Goal: Task Accomplishment & Management: Manage account settings

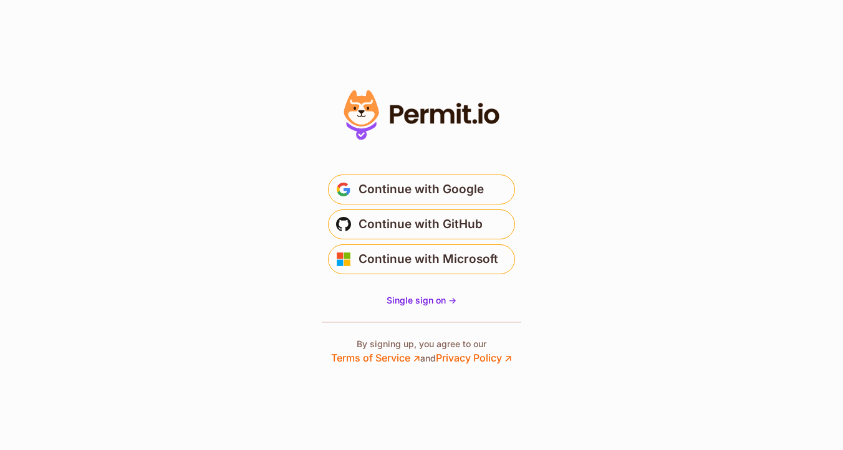
click at [432, 180] on span "Continue with Google" at bounding box center [421, 190] width 125 height 20
click at [412, 189] on span "Continue with Google" at bounding box center [421, 190] width 125 height 20
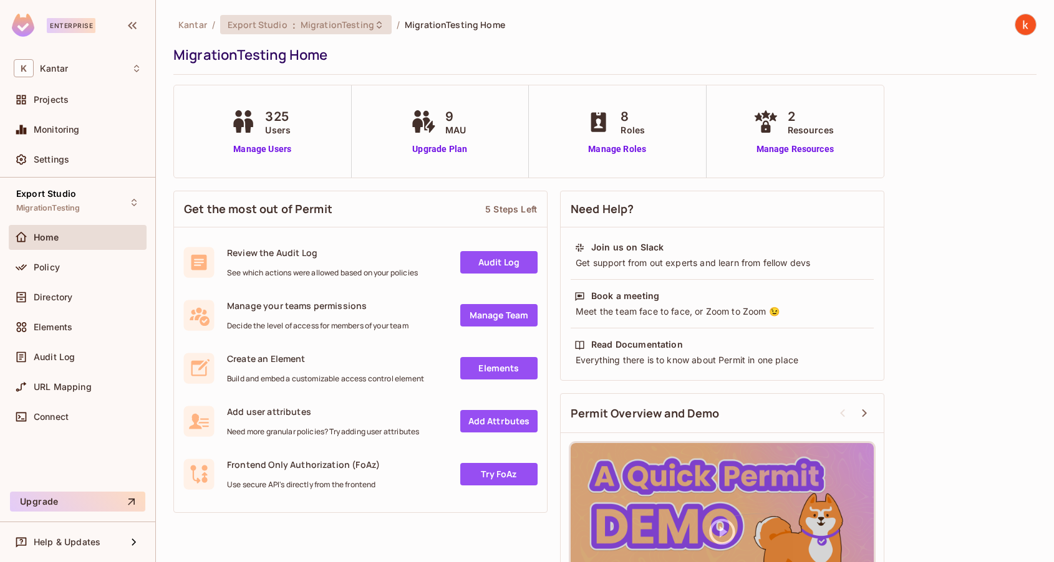
click at [349, 26] on span "MigrationTesting" at bounding box center [338, 25] width 74 height 12
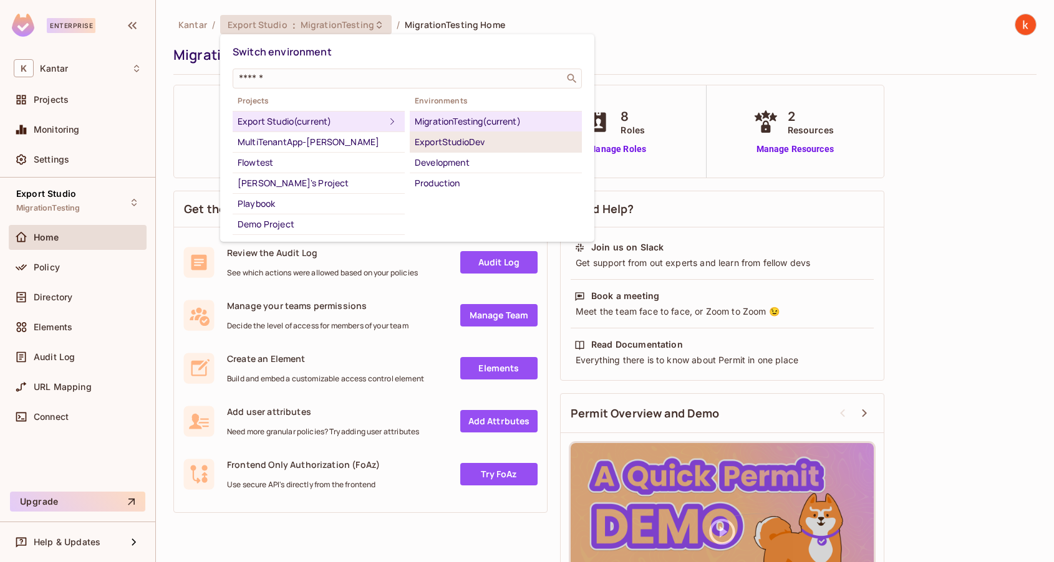
click at [453, 142] on div "ExportStudioDev" at bounding box center [496, 142] width 162 height 15
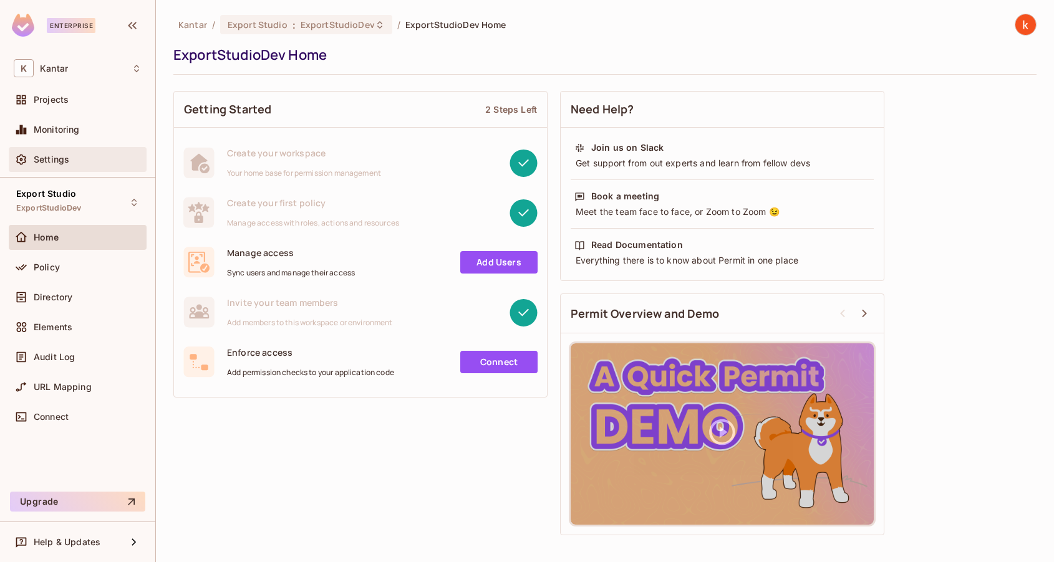
click at [54, 163] on span "Settings" at bounding box center [52, 160] width 36 height 10
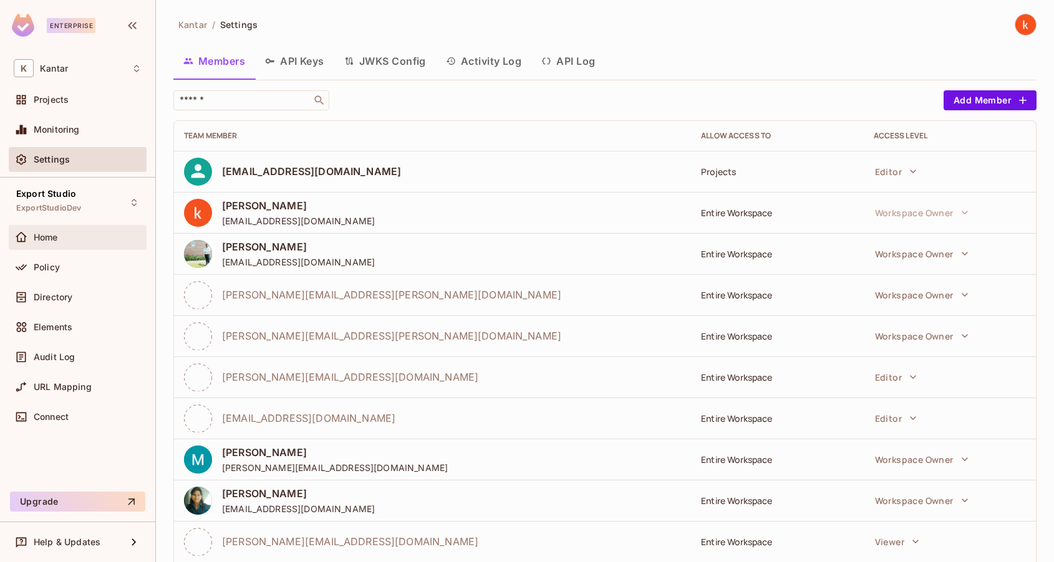
click at [54, 244] on div "Home" at bounding box center [78, 237] width 138 height 25
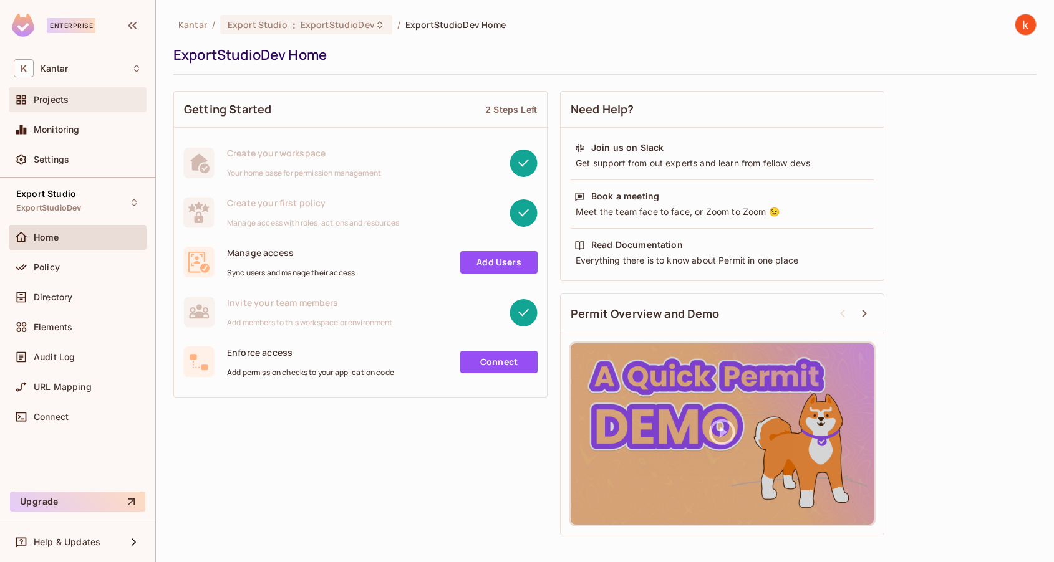
click at [74, 99] on div "Projects" at bounding box center [88, 100] width 108 height 10
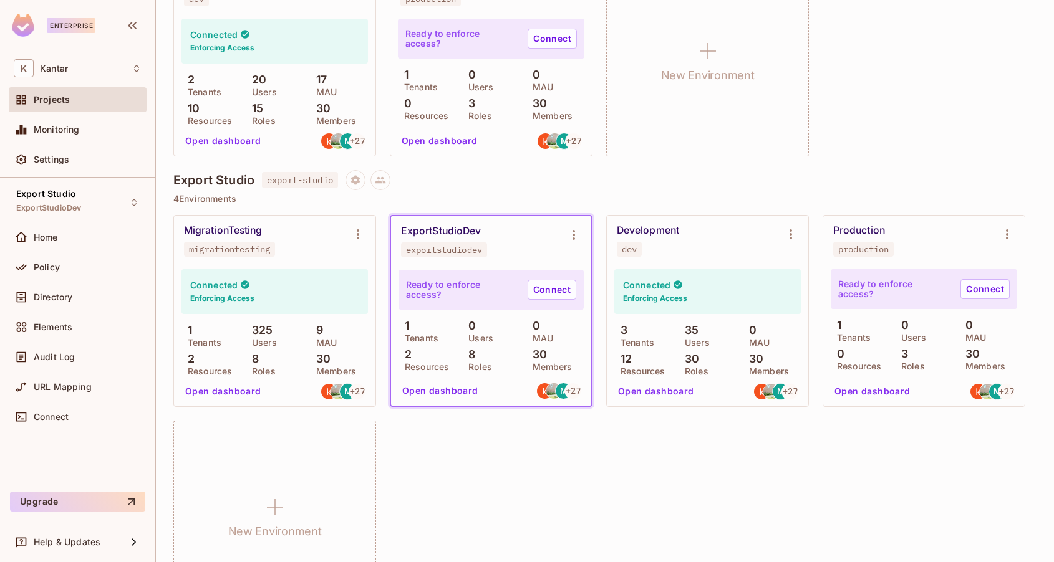
scroll to position [970, 0]
click at [61, 155] on span "Settings" at bounding box center [52, 160] width 36 height 10
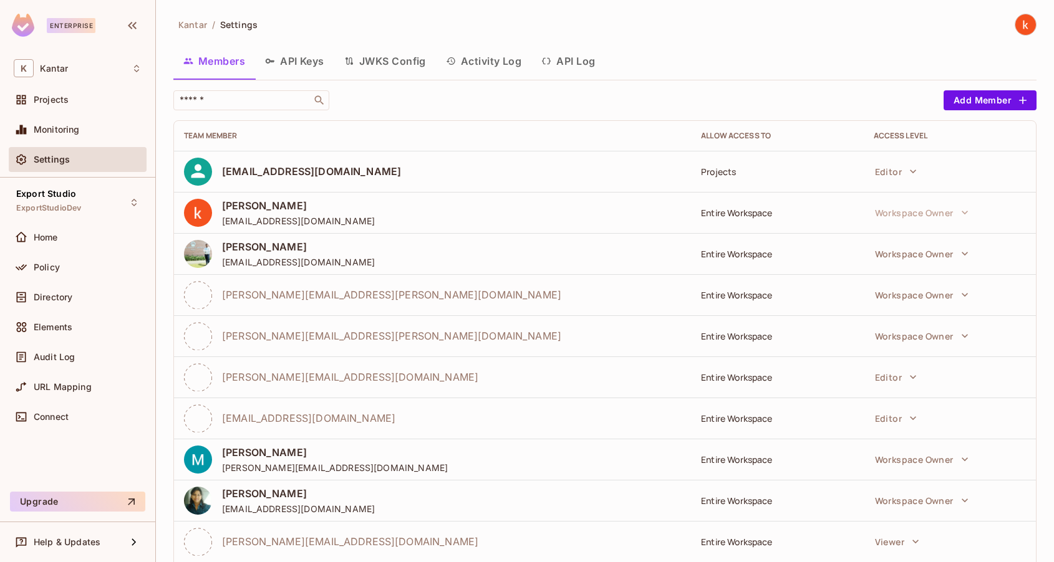
click at [498, 62] on button "Activity Log" at bounding box center [484, 61] width 96 height 31
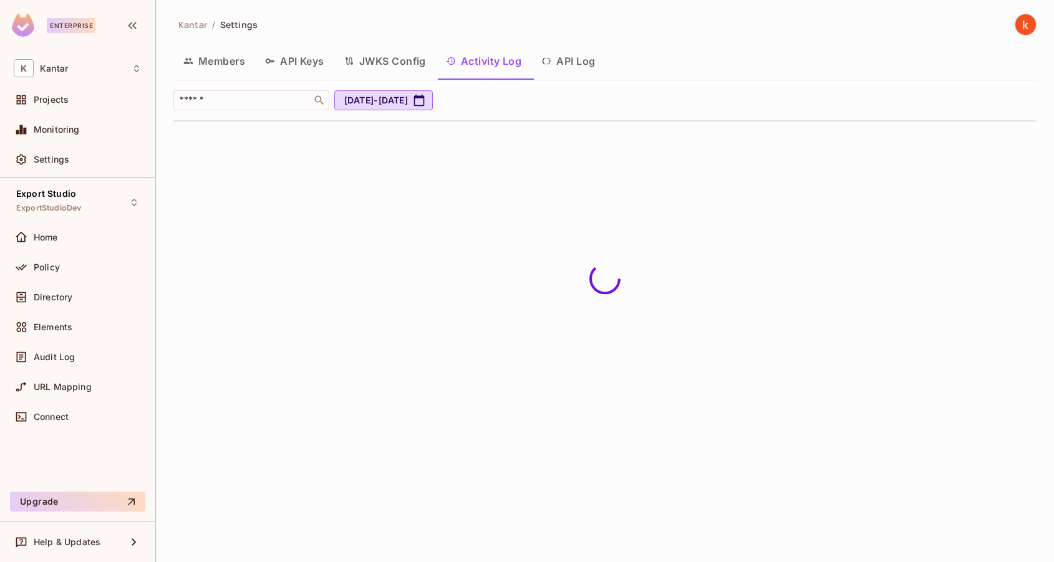
click at [287, 62] on button "API Keys" at bounding box center [294, 61] width 79 height 31
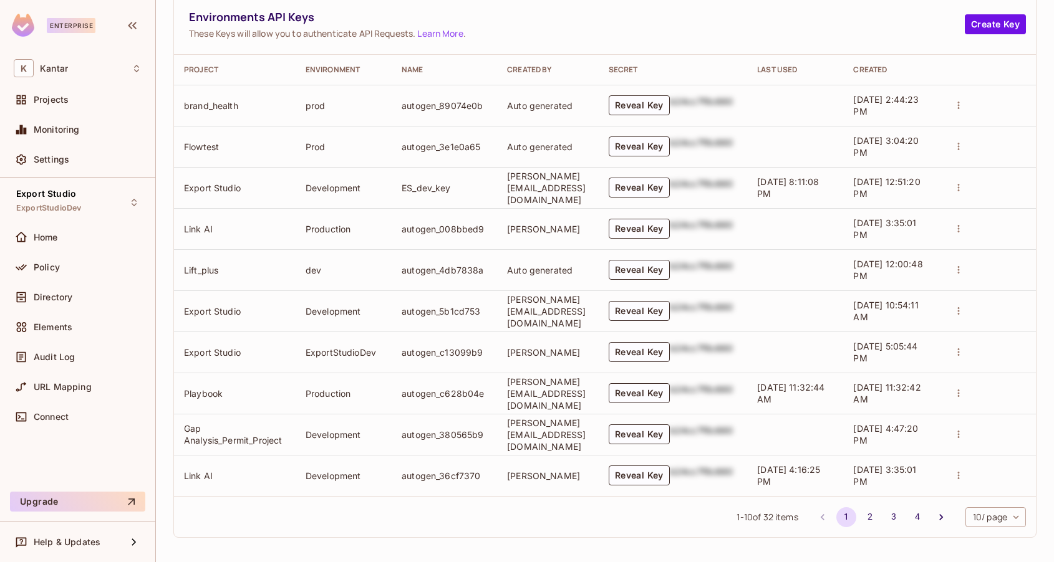
scroll to position [596, 0]
click at [666, 347] on button "Reveal Key" at bounding box center [639, 352] width 61 height 20
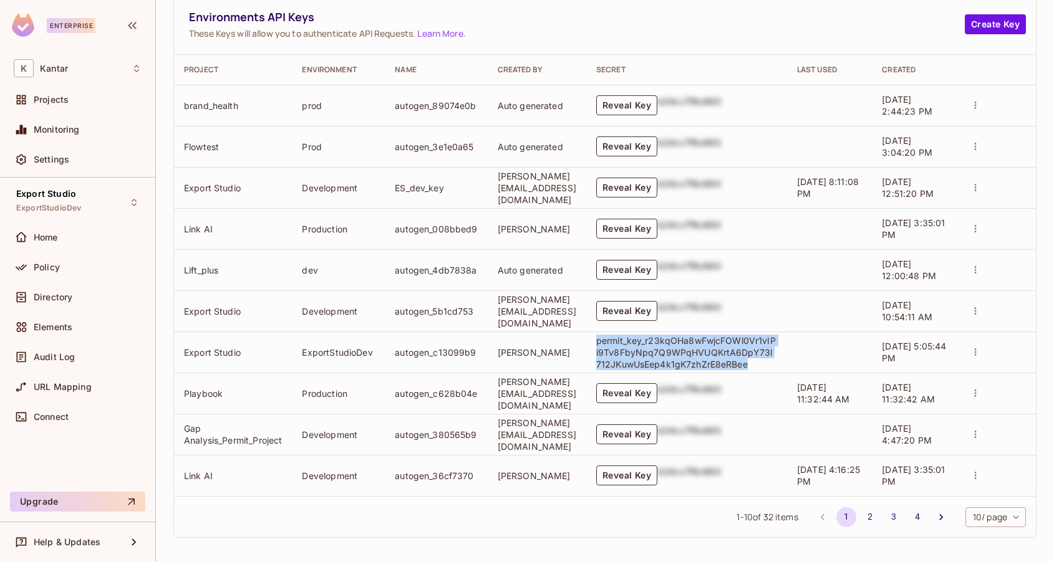
drag, startPoint x: 635, startPoint y: 337, endPoint x: 789, endPoint y: 360, distance: 155.7
click at [777, 360] on p "permit_key_r23kqOHa8wFwjcFOWl0Vr1vIPi9Tv8FbyNpq7Q9WPqHVUQKrtA6DpY73l712JKuwUsEe…" at bounding box center [686, 353] width 181 height 36
copy p "permit_key_r23kqOHa8wFwjcFOWl0Vr1vIPi9Tv8FbyNpq7Q9WPqHVUQKrtA6DpY73l712JKuwUsEe…"
click at [981, 347] on icon "actions" at bounding box center [975, 352] width 11 height 11
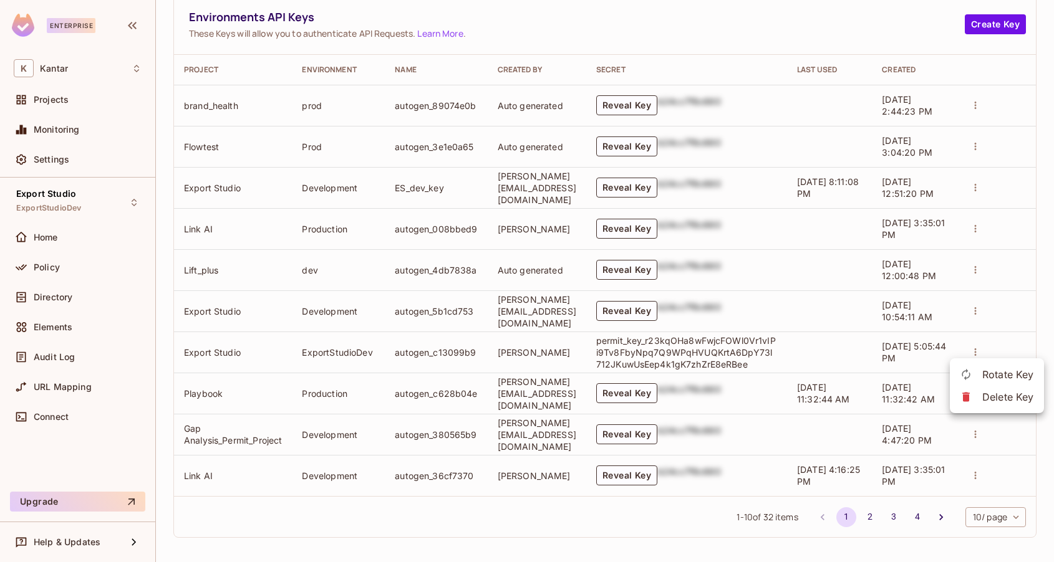
click at [335, 534] on div at bounding box center [527, 281] width 1054 height 562
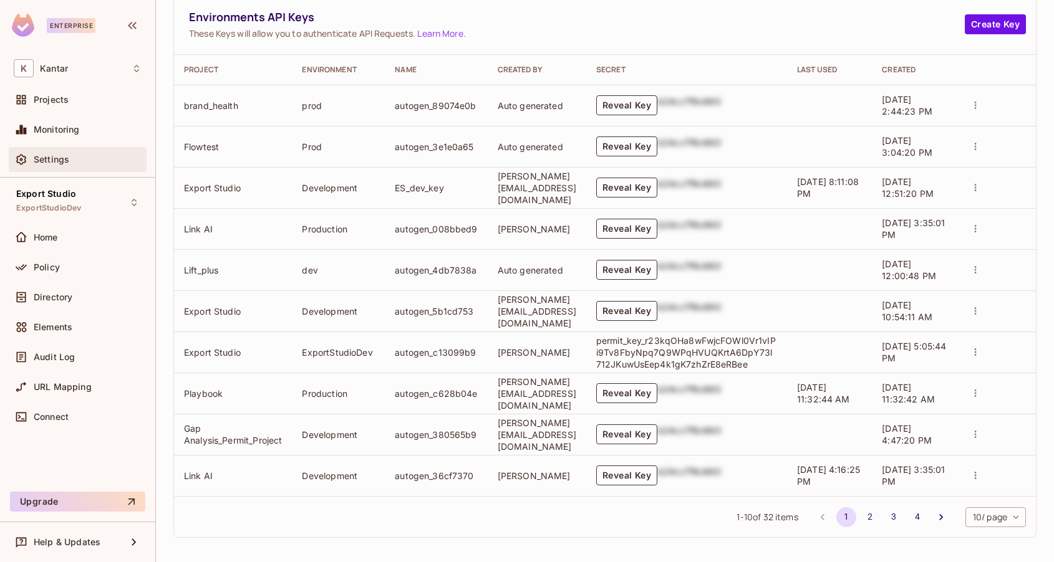
click at [66, 167] on div "Settings" at bounding box center [78, 159] width 138 height 25
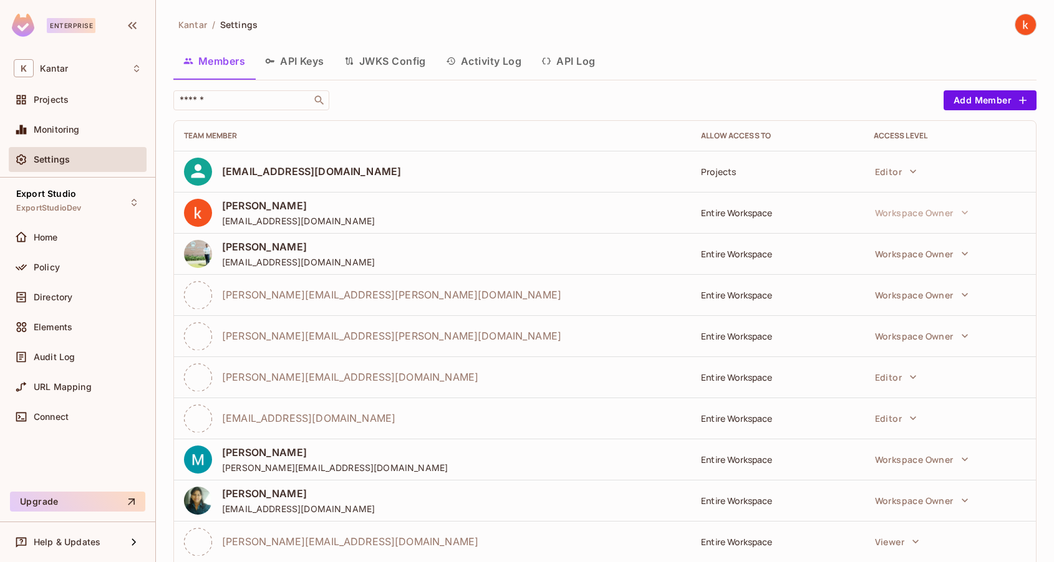
click at [304, 59] on button "API Keys" at bounding box center [294, 61] width 79 height 31
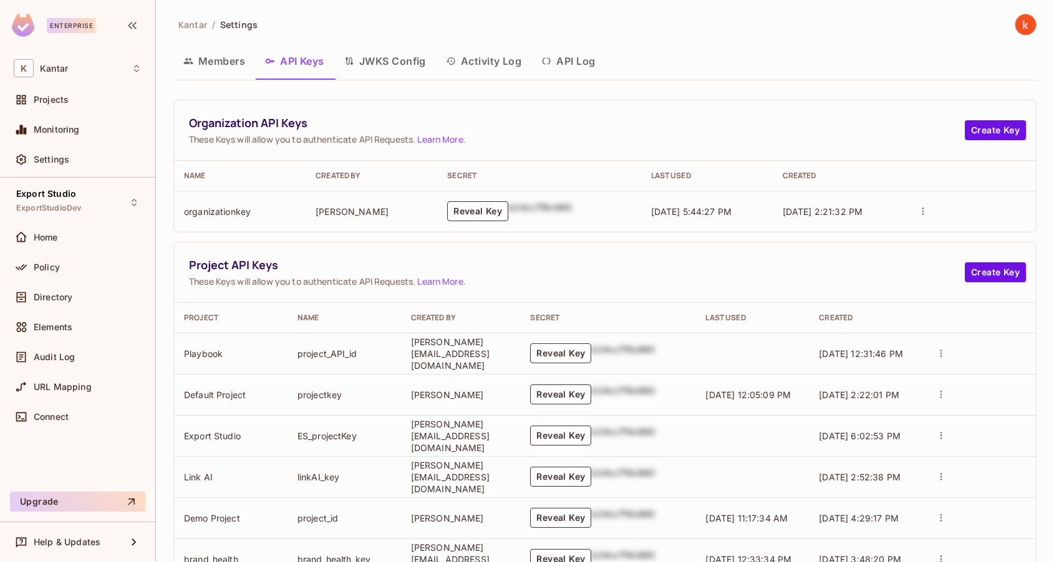
click at [492, 59] on button "Activity Log" at bounding box center [484, 61] width 96 height 31
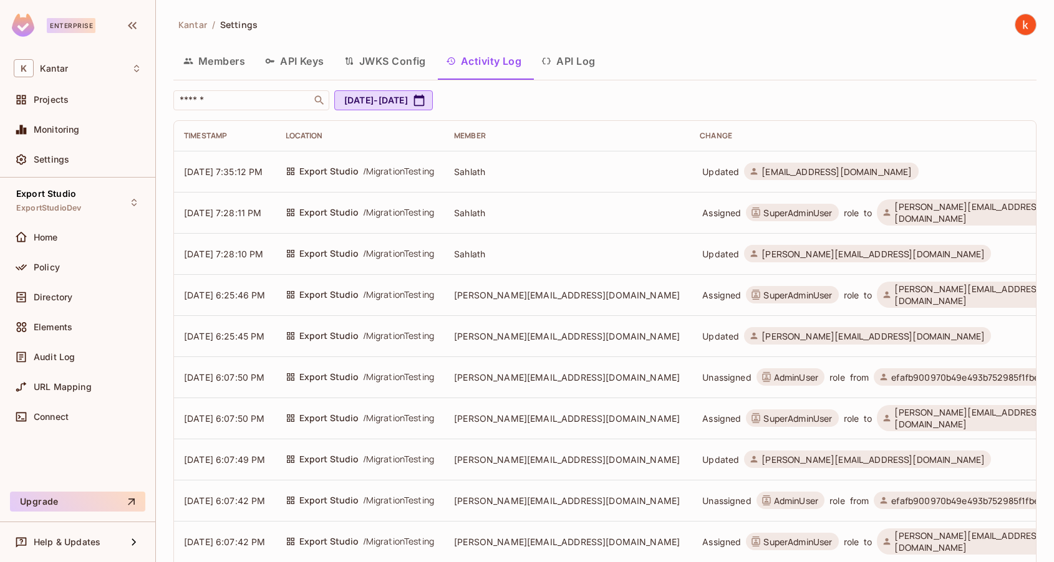
click at [575, 64] on button "API Log" at bounding box center [568, 61] width 74 height 31
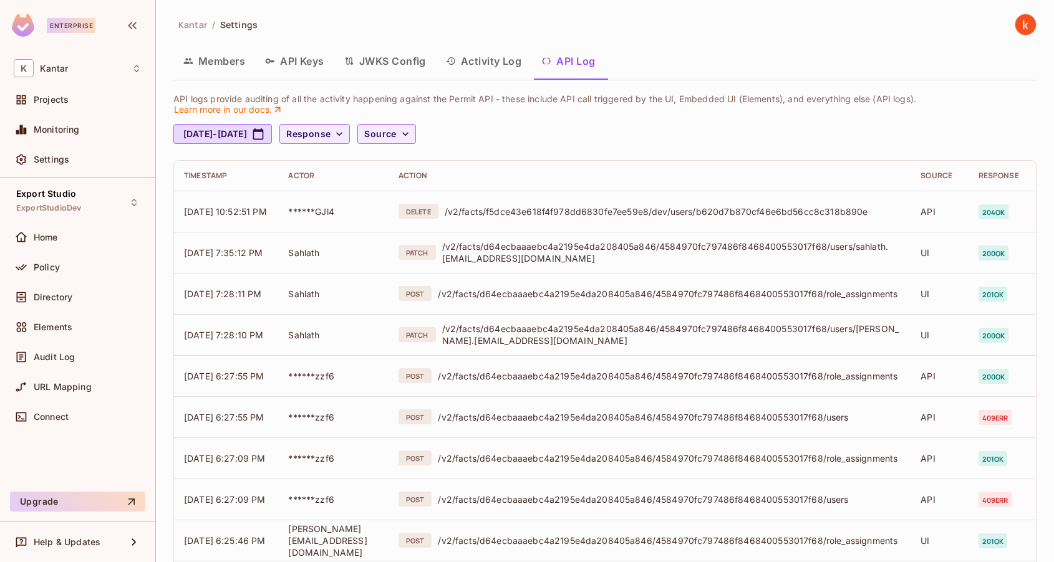
click at [289, 62] on button "API Keys" at bounding box center [294, 61] width 79 height 31
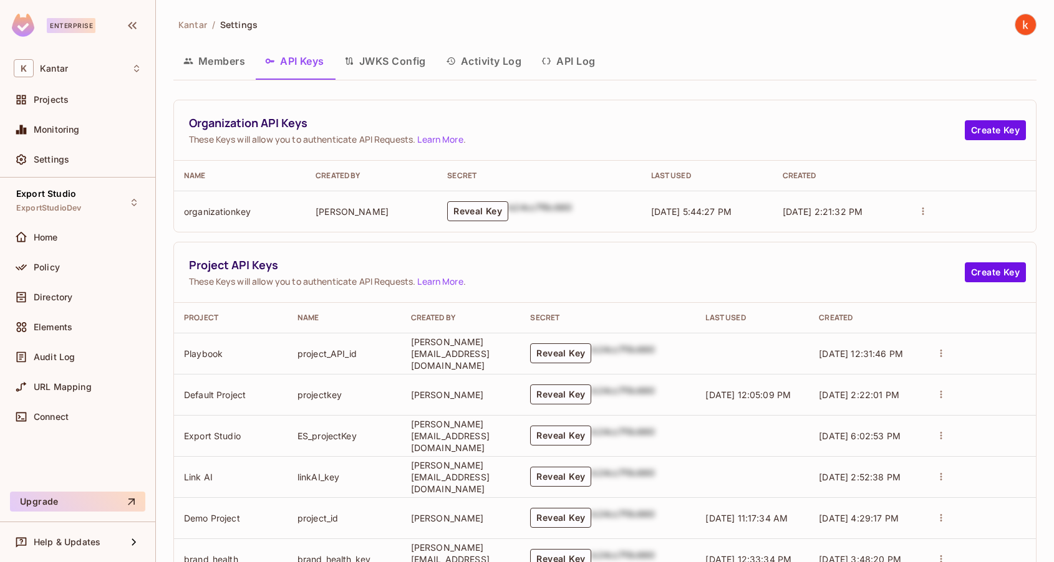
click at [946, 438] on icon "actions" at bounding box center [940, 435] width 11 height 11
